Goal: Check status: Check status

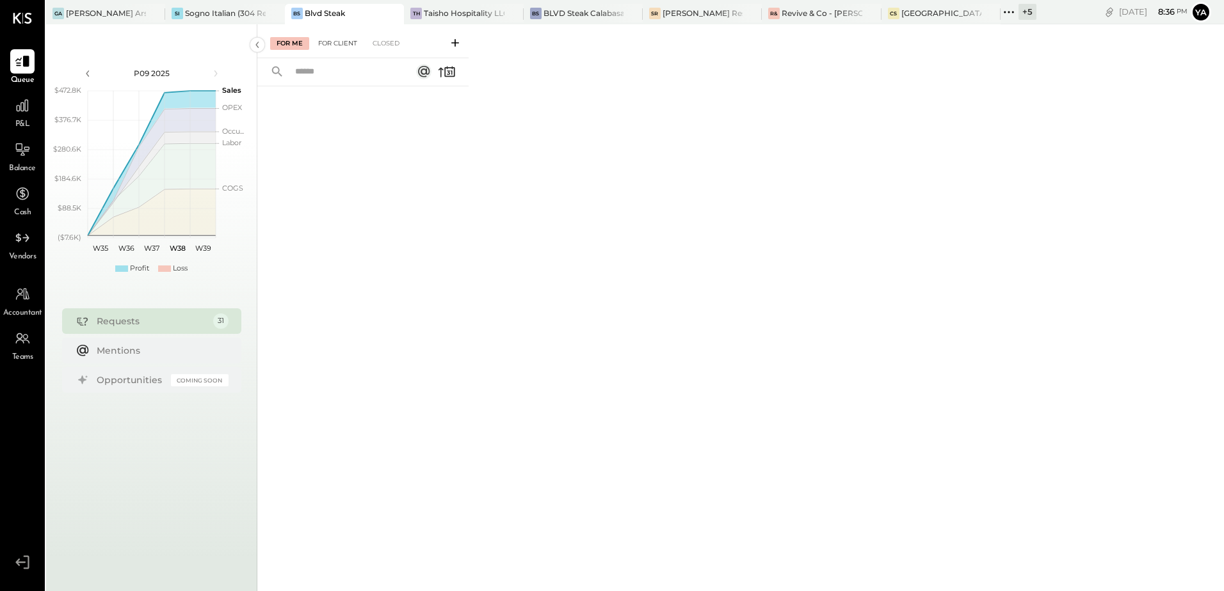
click at [337, 42] on div "For Client" at bounding box center [338, 43] width 52 height 13
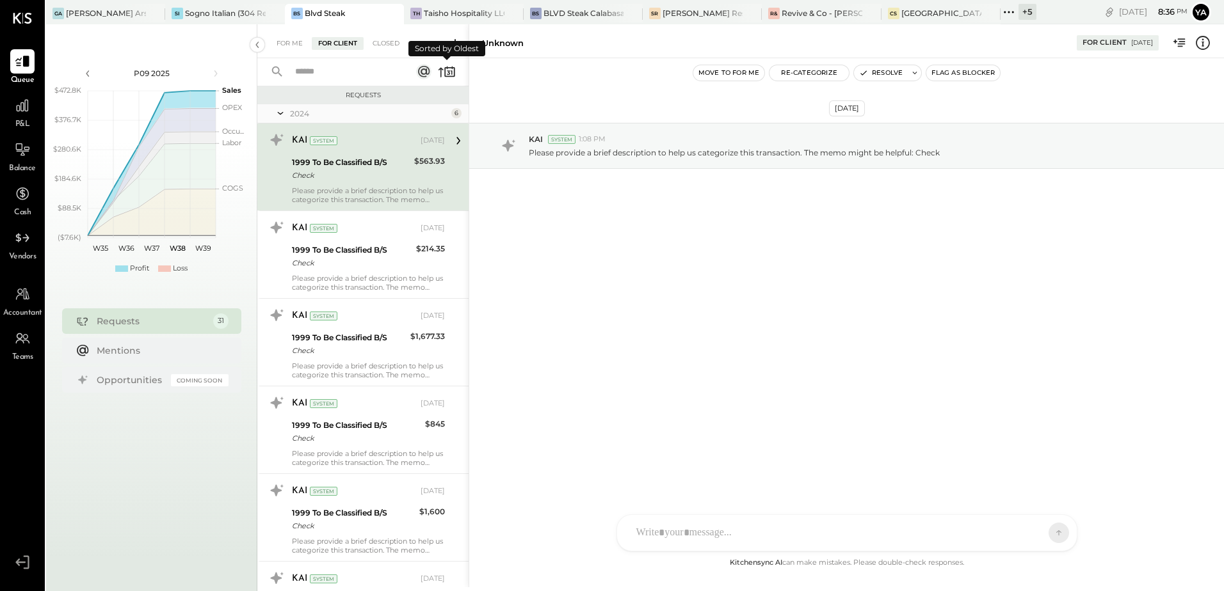
click at [443, 70] on icon at bounding box center [440, 73] width 5 height 10
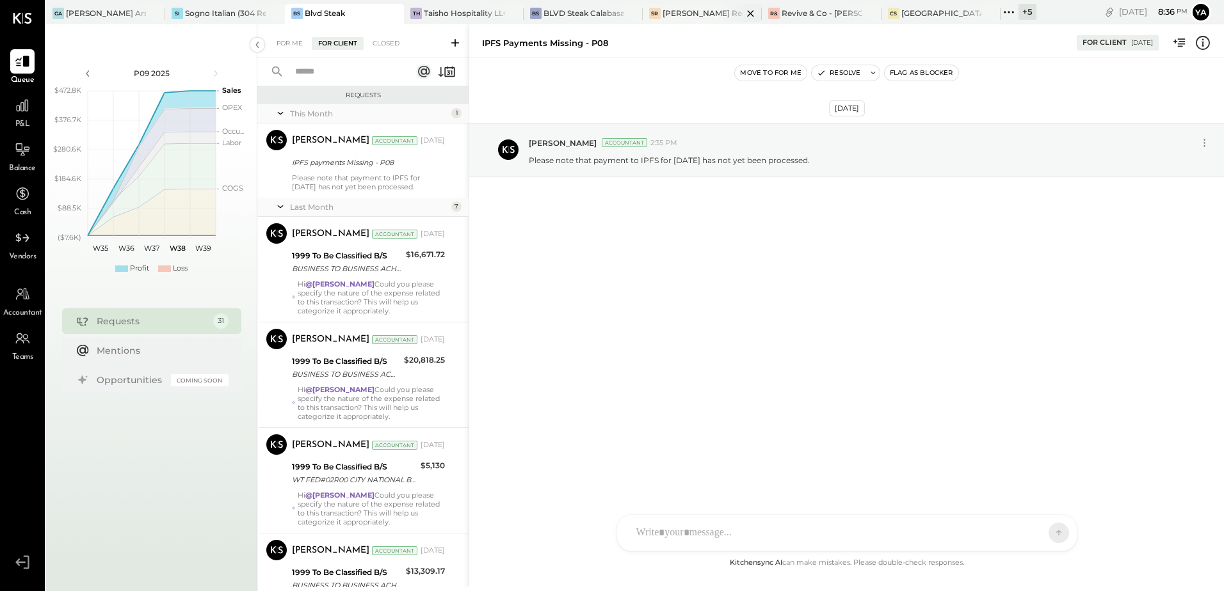
click at [685, 8] on div "[PERSON_NAME] Restaurant & Deli" at bounding box center [702, 13] width 80 height 11
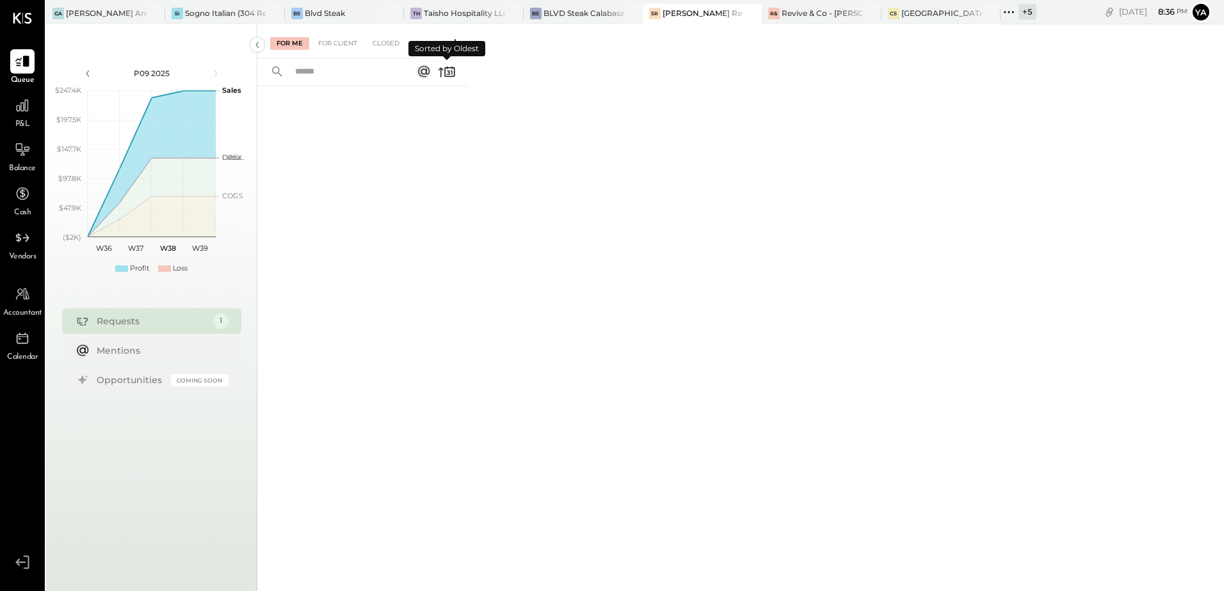
click at [446, 74] on icon at bounding box center [447, 72] width 18 height 18
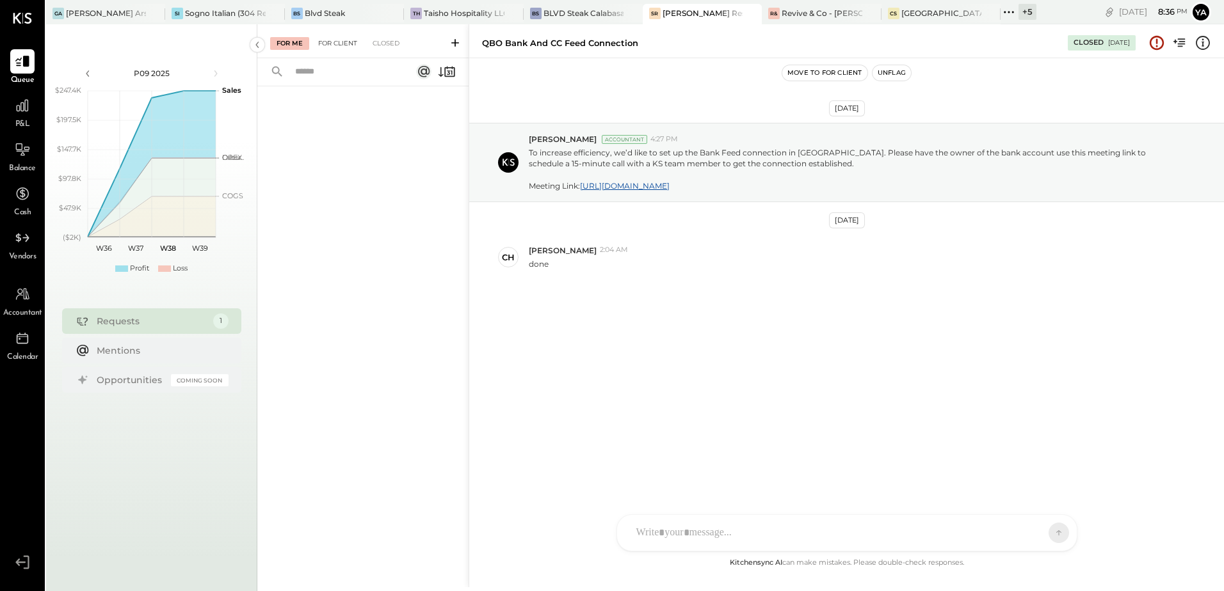
click at [344, 43] on div "For Client" at bounding box center [338, 43] width 52 height 13
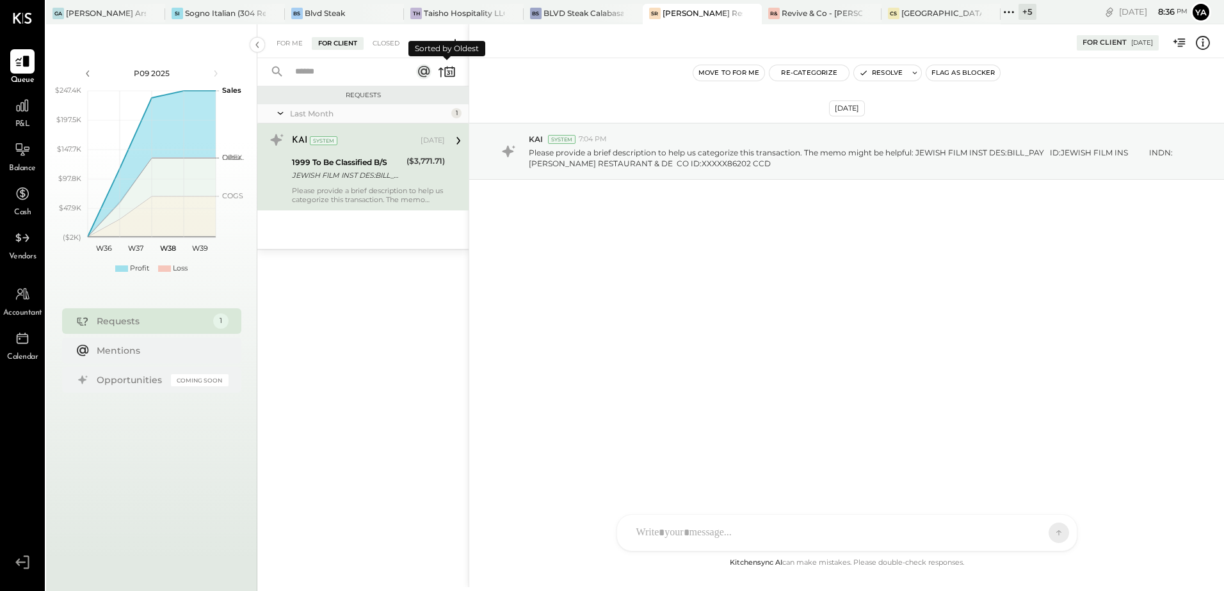
click at [448, 74] on icon at bounding box center [447, 72] width 18 height 18
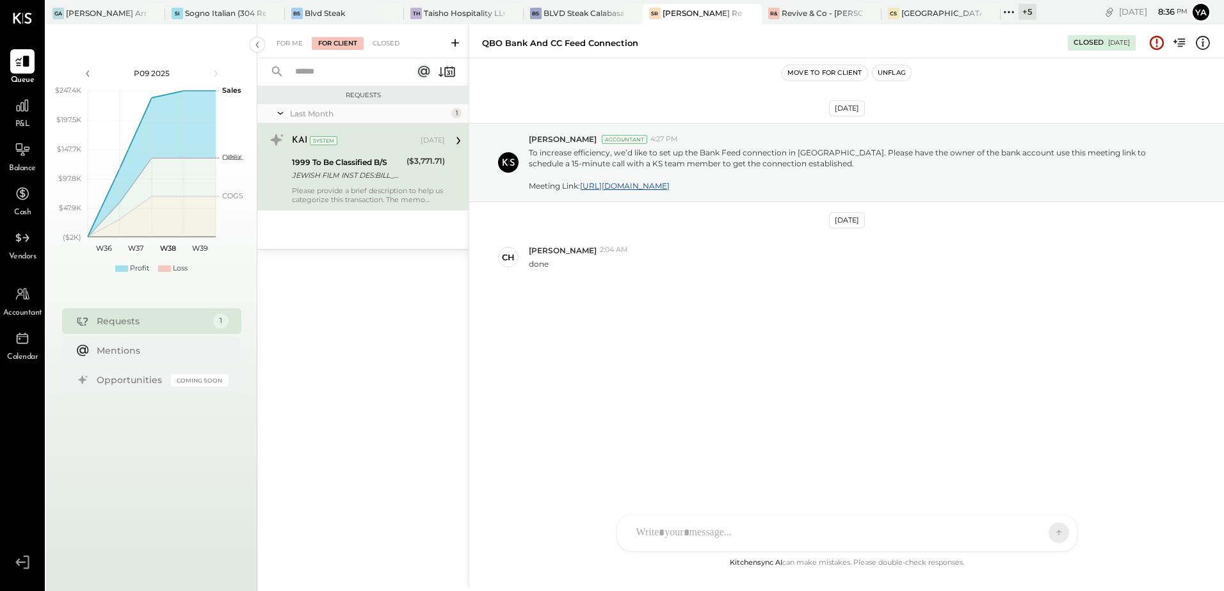
click at [394, 159] on div "1999 To Be Classified B/S" at bounding box center [347, 162] width 111 height 13
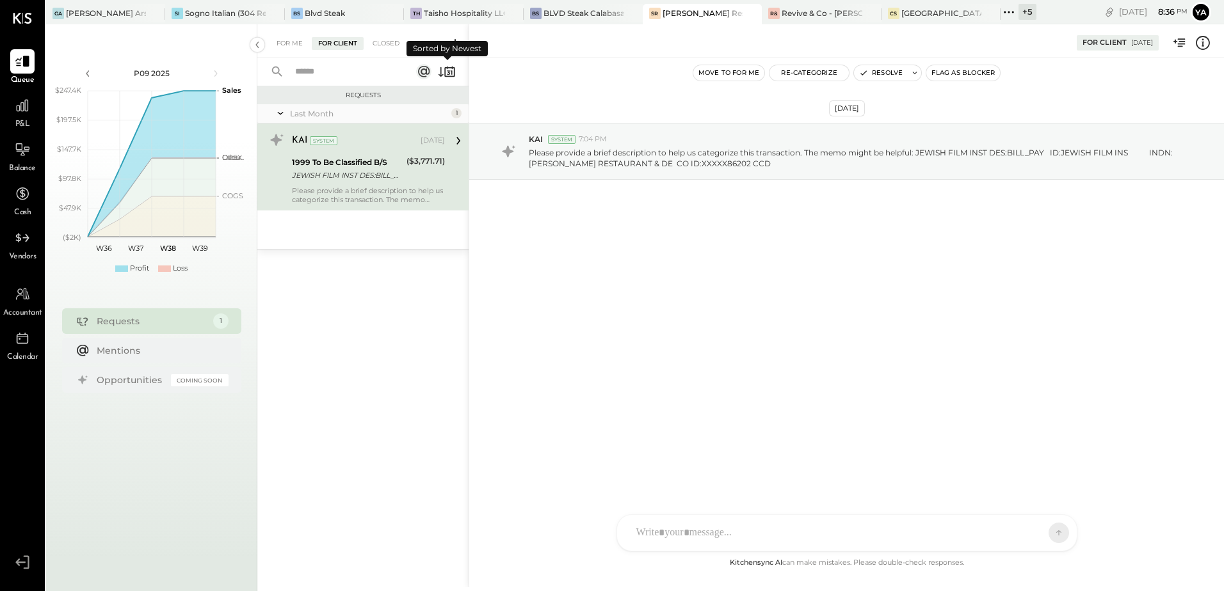
click at [447, 70] on icon at bounding box center [447, 72] width 18 height 18
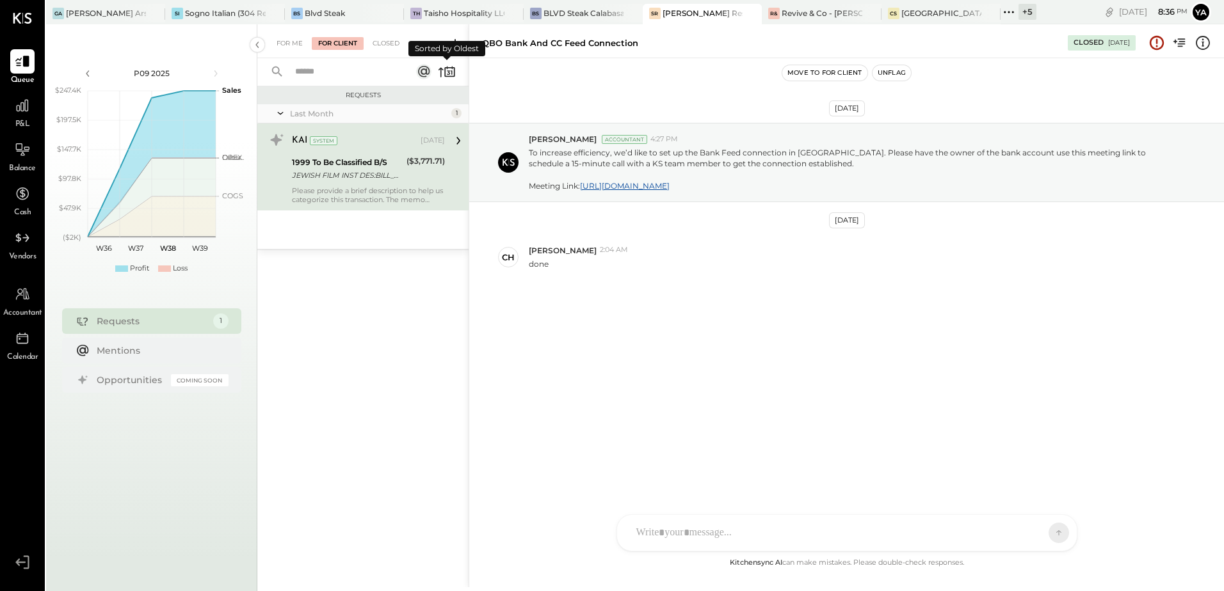
click at [447, 70] on icon at bounding box center [447, 72] width 18 height 18
